Goal: Information Seeking & Learning: Check status

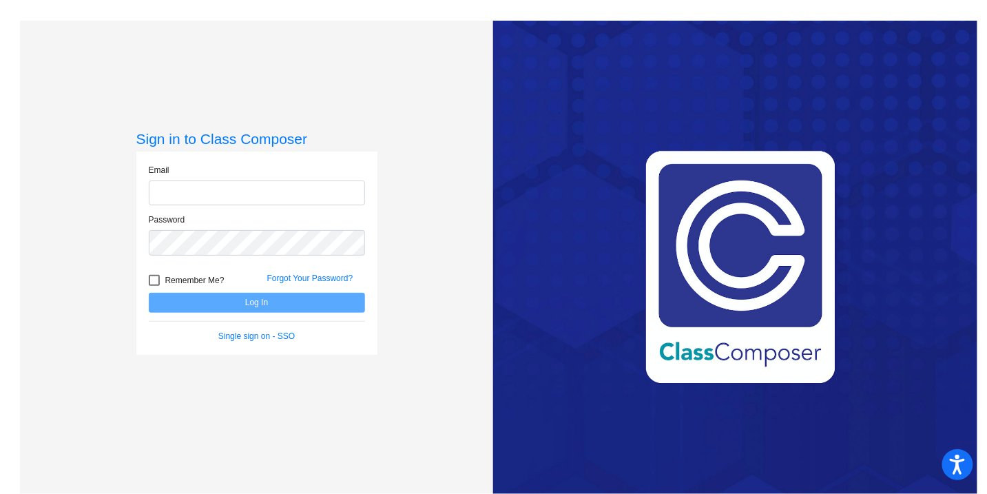
type input "[PERSON_NAME][EMAIL_ADDRESS][PERSON_NAME][DOMAIN_NAME]"
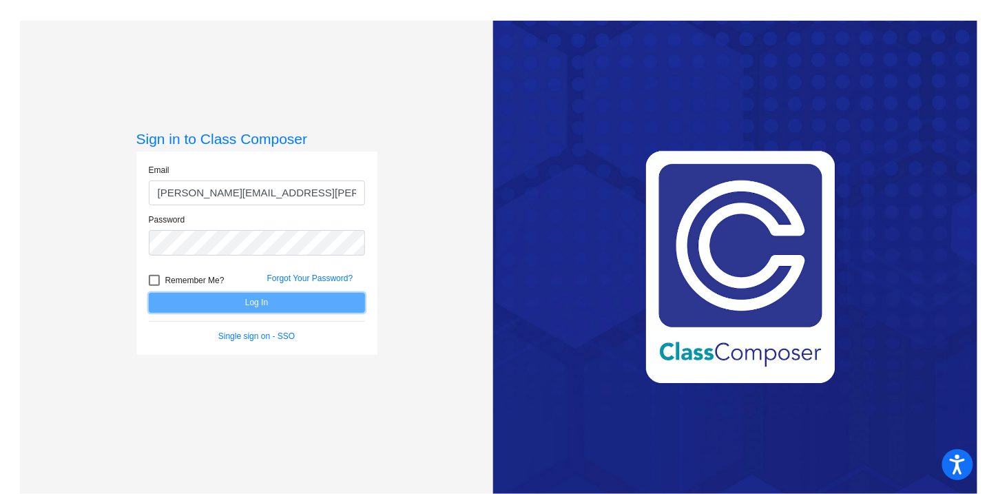
click at [215, 307] on button "Log In" at bounding box center [257, 303] width 216 height 20
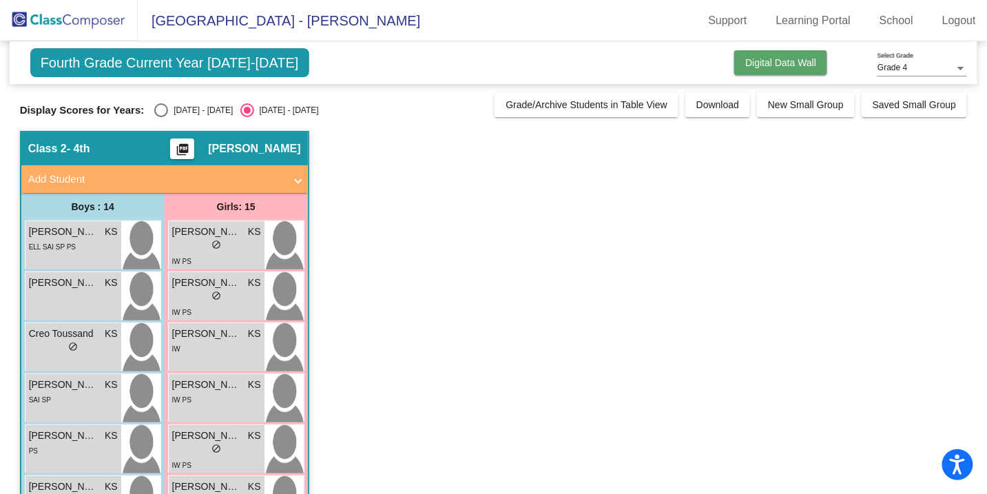
click at [770, 60] on span "Digital Data Wall" at bounding box center [780, 62] width 71 height 11
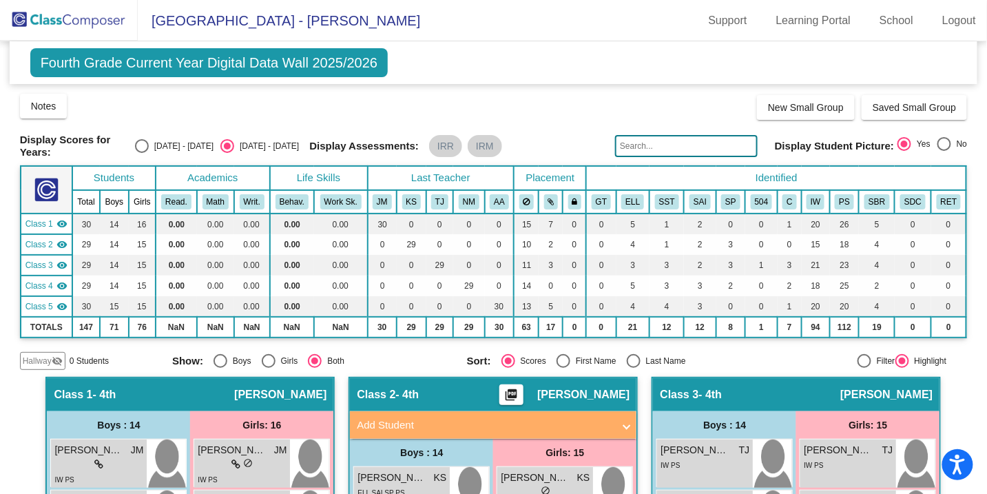
click at [349, 64] on span "Fourth Grade Current Year Digital Data Wall 2025/2026" at bounding box center [209, 62] width 358 height 29
click at [149, 145] on div "Select an option" at bounding box center [142, 146] width 14 height 14
click at [142, 153] on input "[DATE] - [DATE]" at bounding box center [141, 153] width 1 height 1
radio input "true"
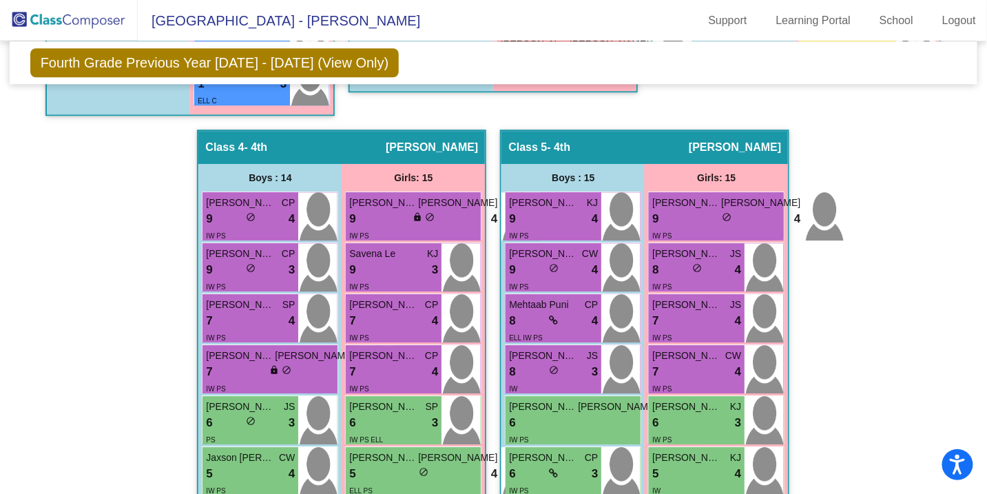
scroll to position [1214, 0]
